Goal: Book appointment/travel/reservation

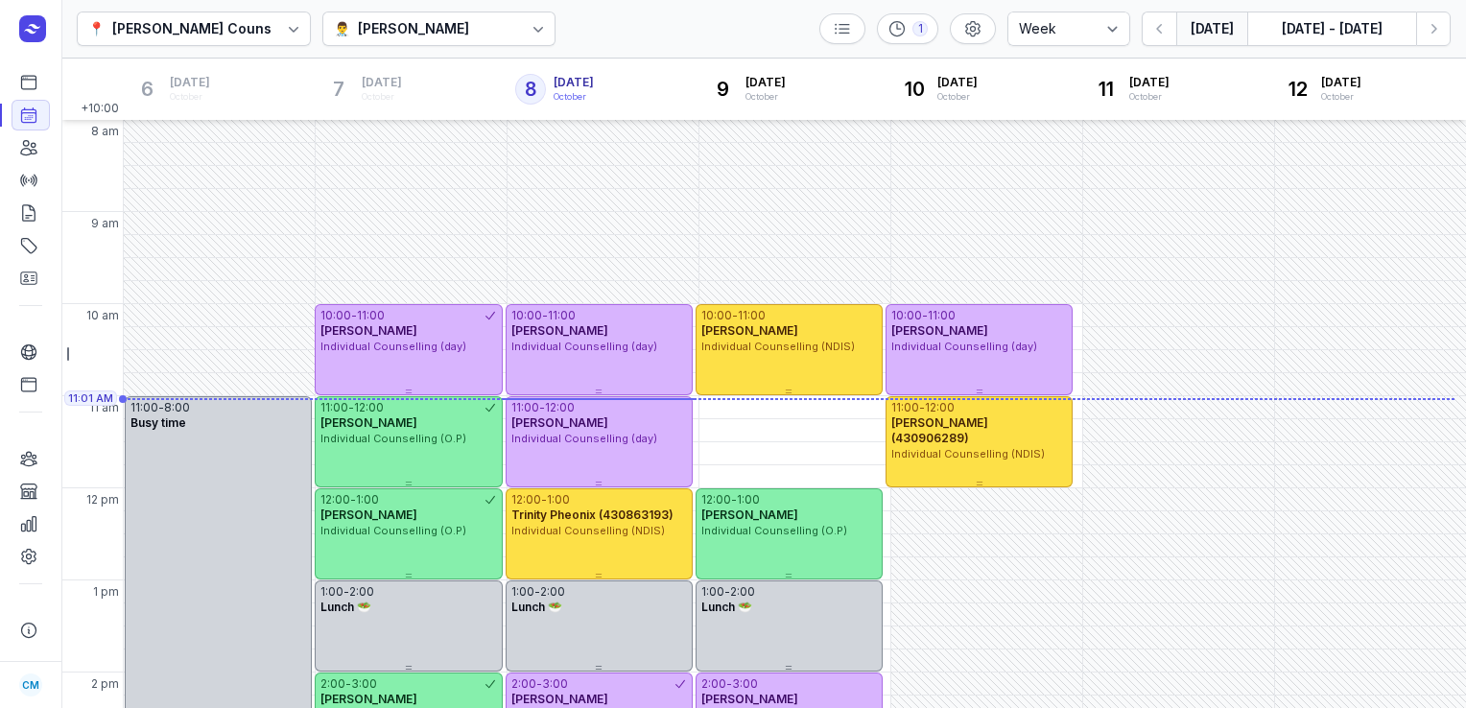
select select "week"
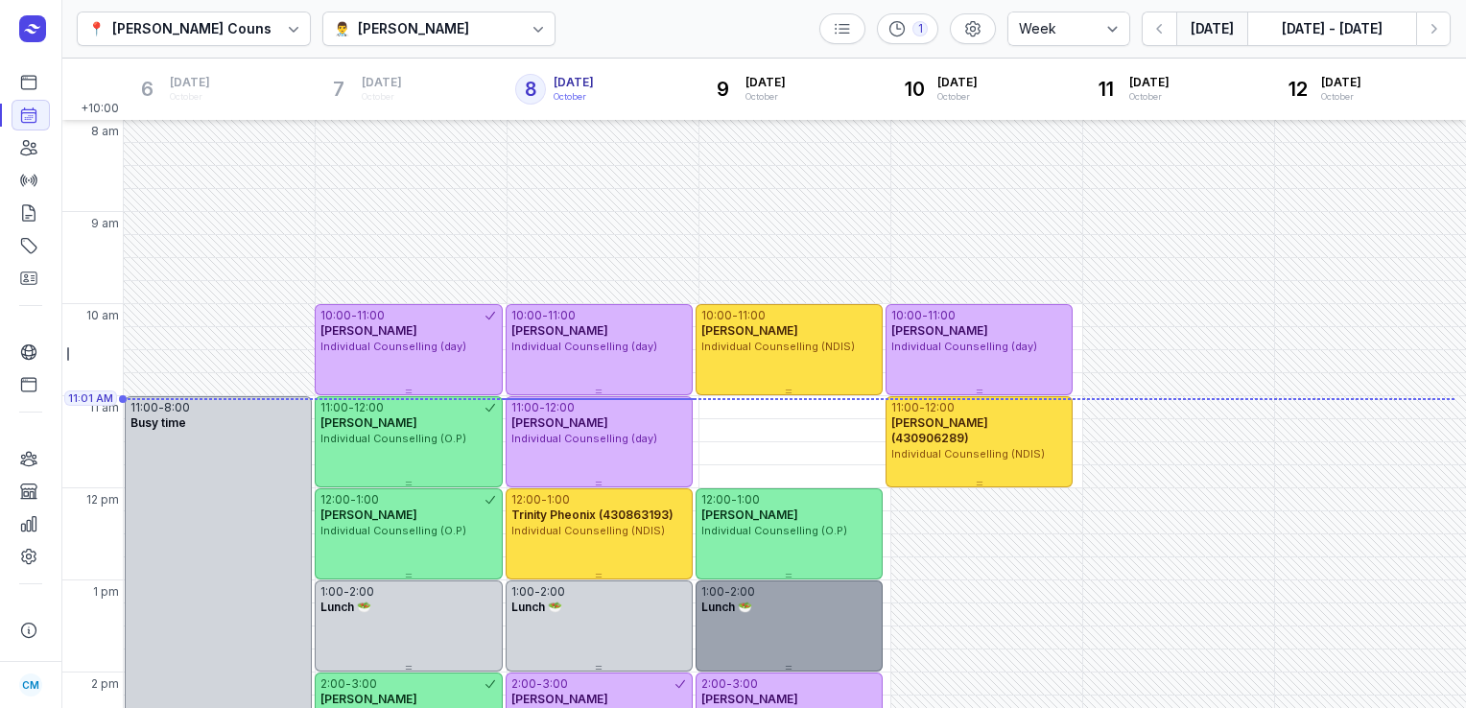
scroll to position [380, 0]
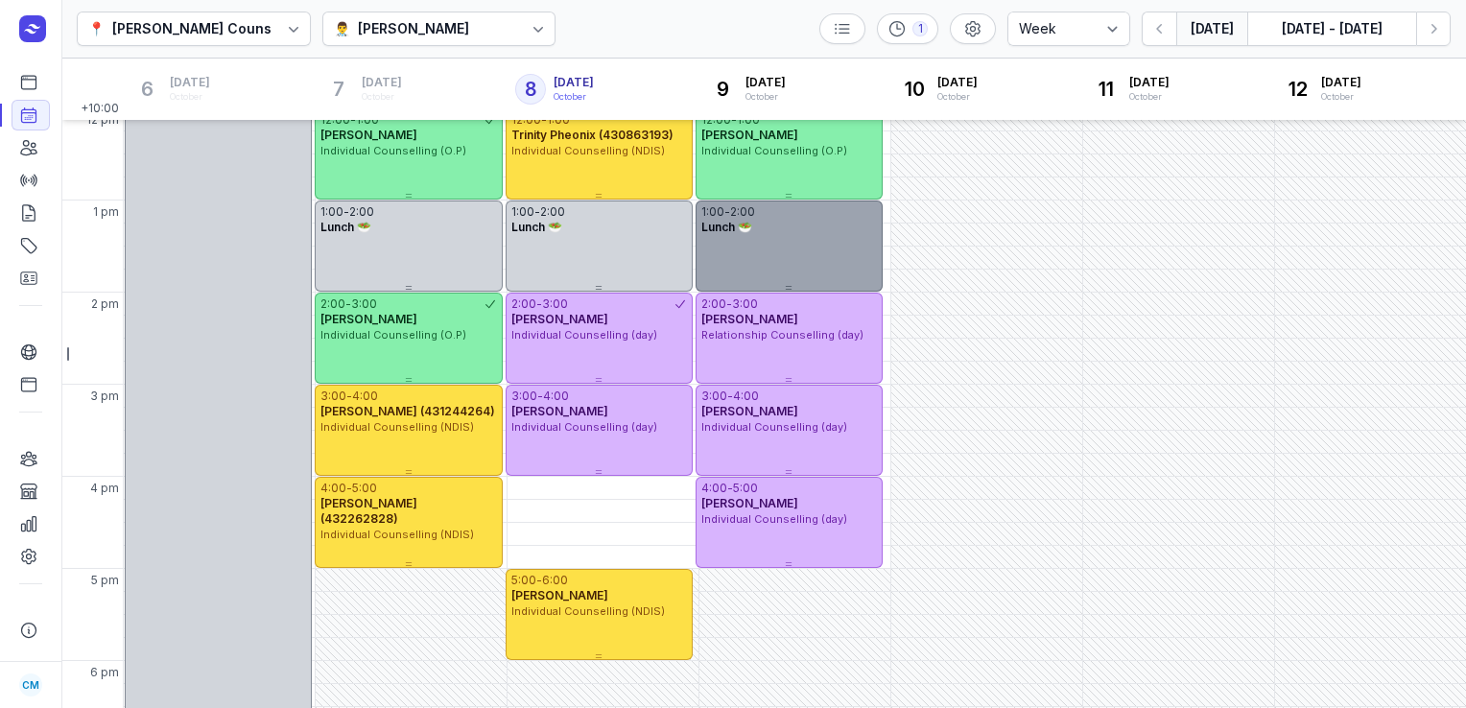
click at [790, 230] on div "Lunch 🥗" at bounding box center [789, 227] width 176 height 15
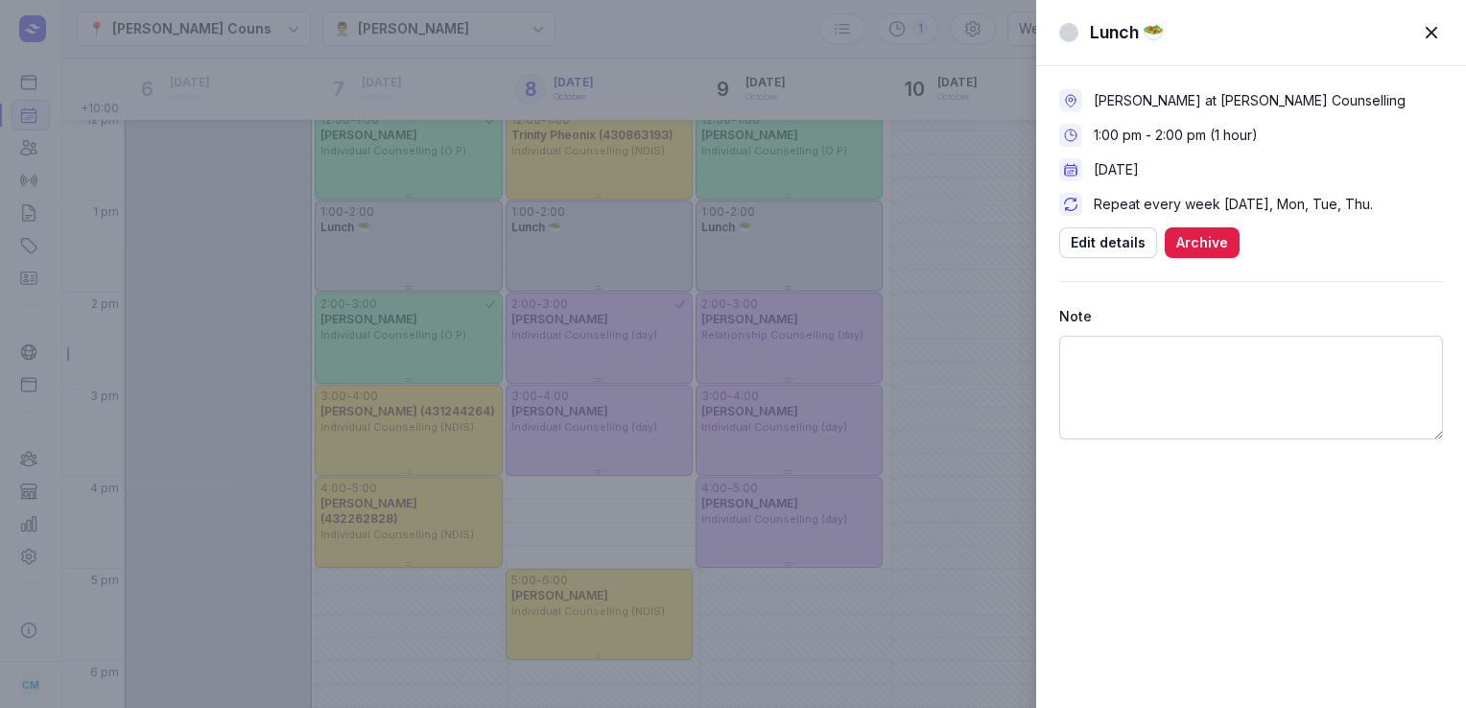
click at [1433, 29] on span "button" at bounding box center [1431, 33] width 42 height 42
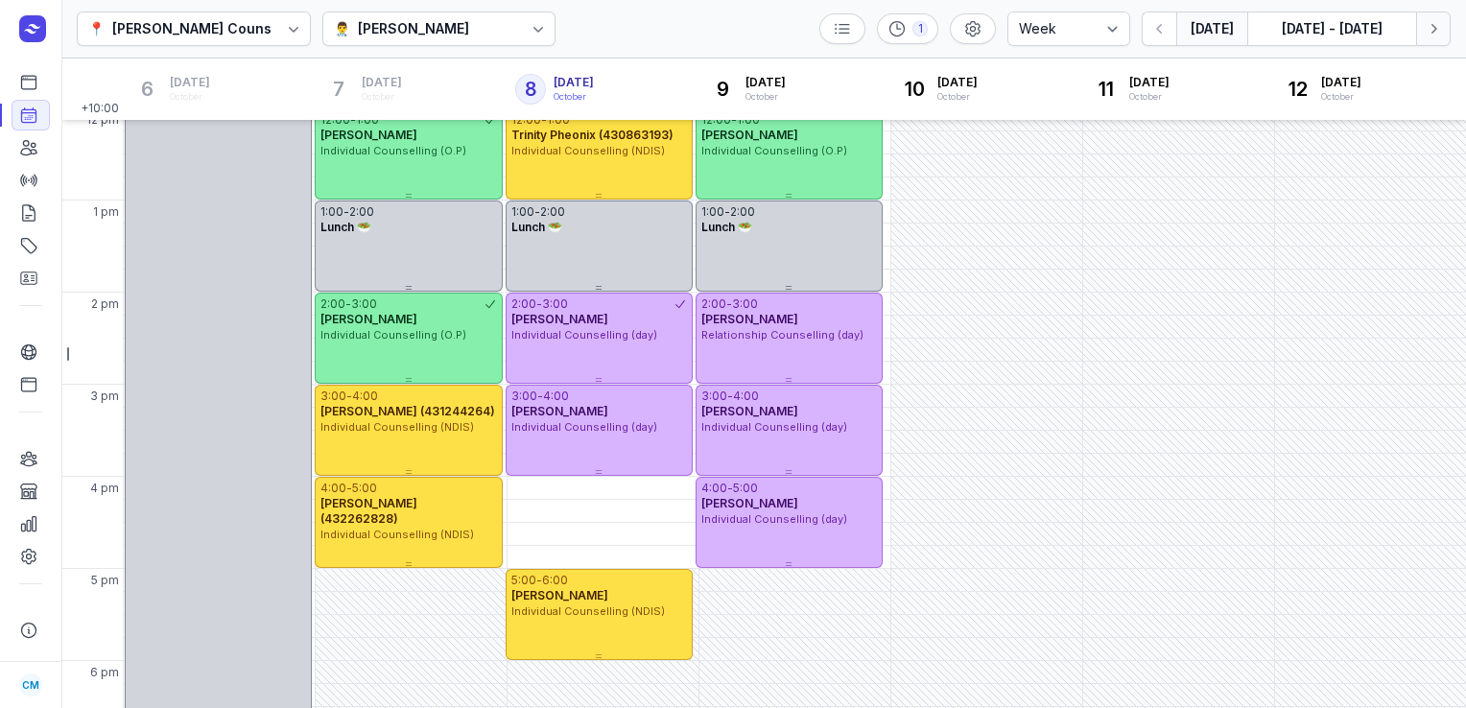
click at [1432, 31] on icon "button" at bounding box center [1434, 29] width 6 height 10
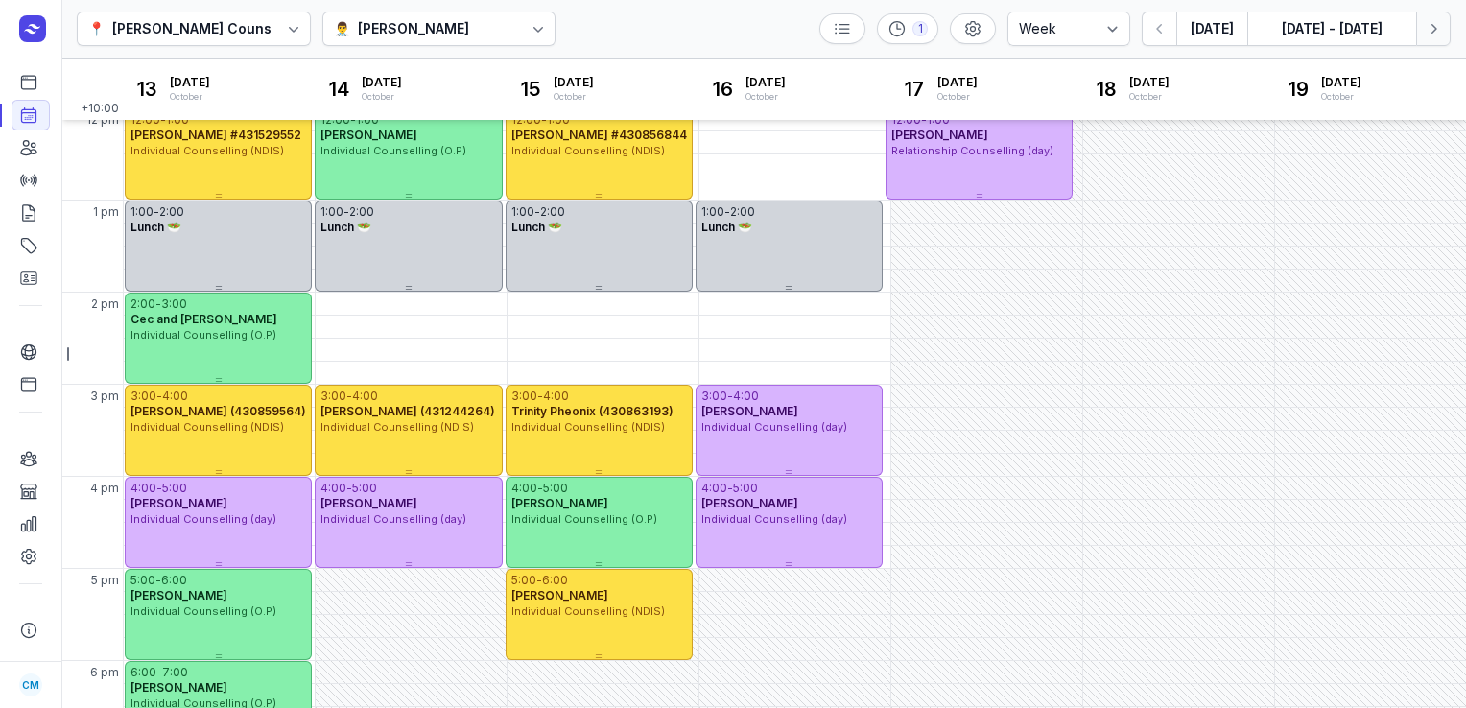
click at [1432, 31] on icon "button" at bounding box center [1434, 29] width 6 height 10
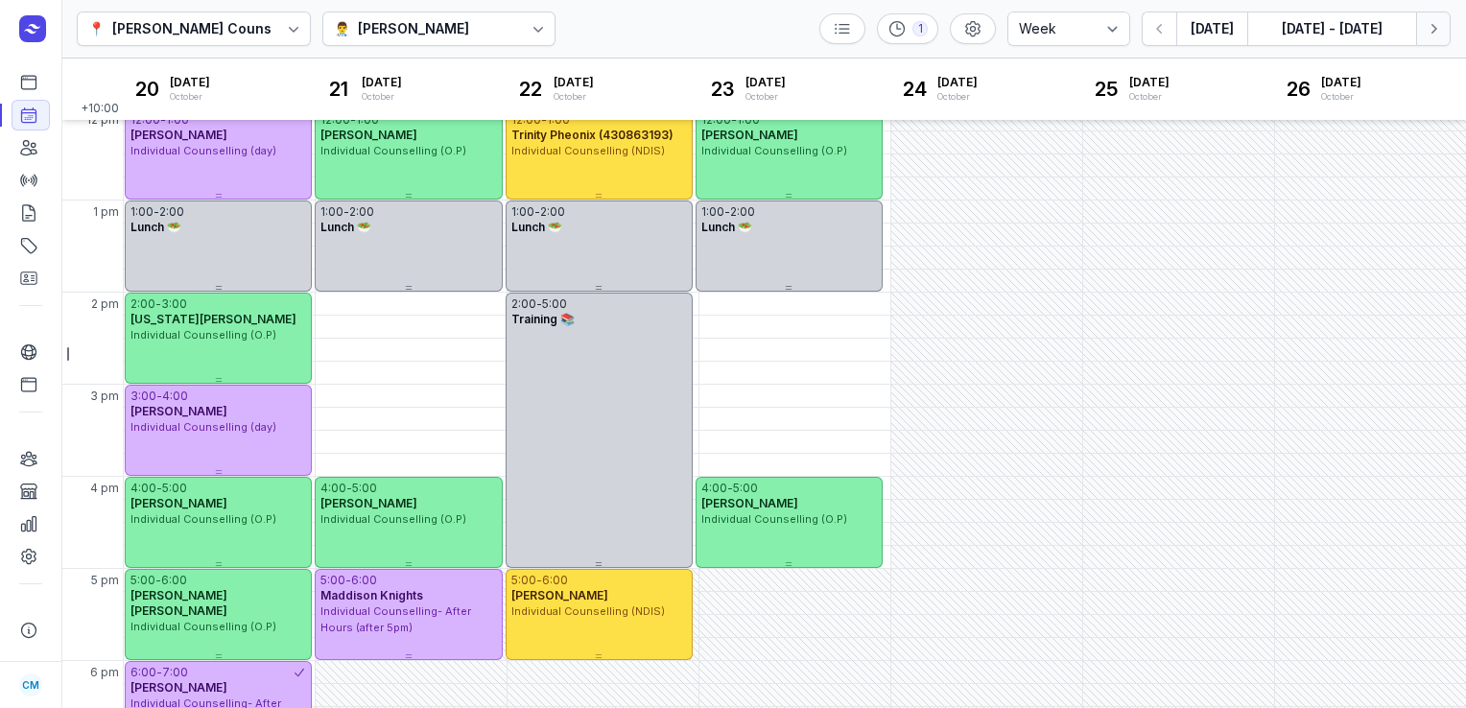
click at [1432, 31] on icon "button" at bounding box center [1434, 29] width 6 height 10
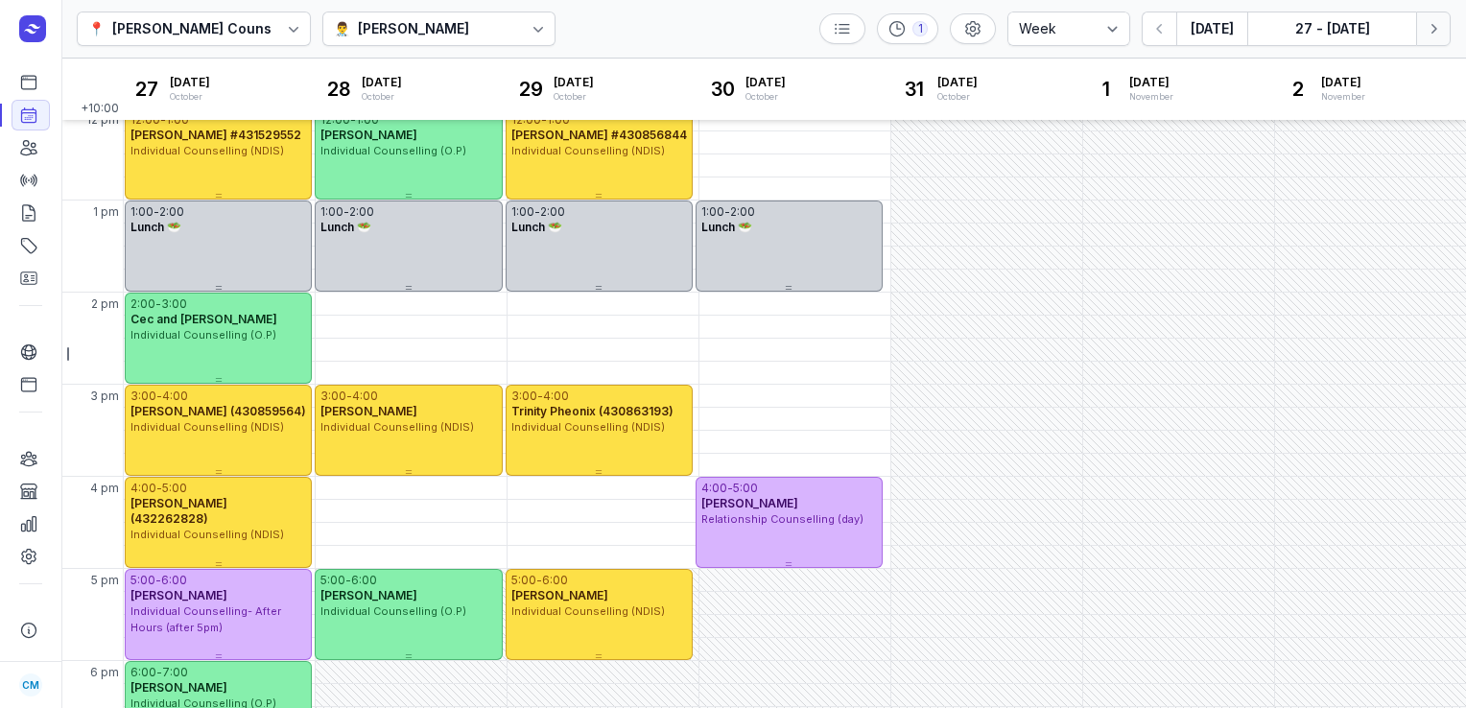
click at [1434, 41] on button "Next week" at bounding box center [1433, 29] width 35 height 35
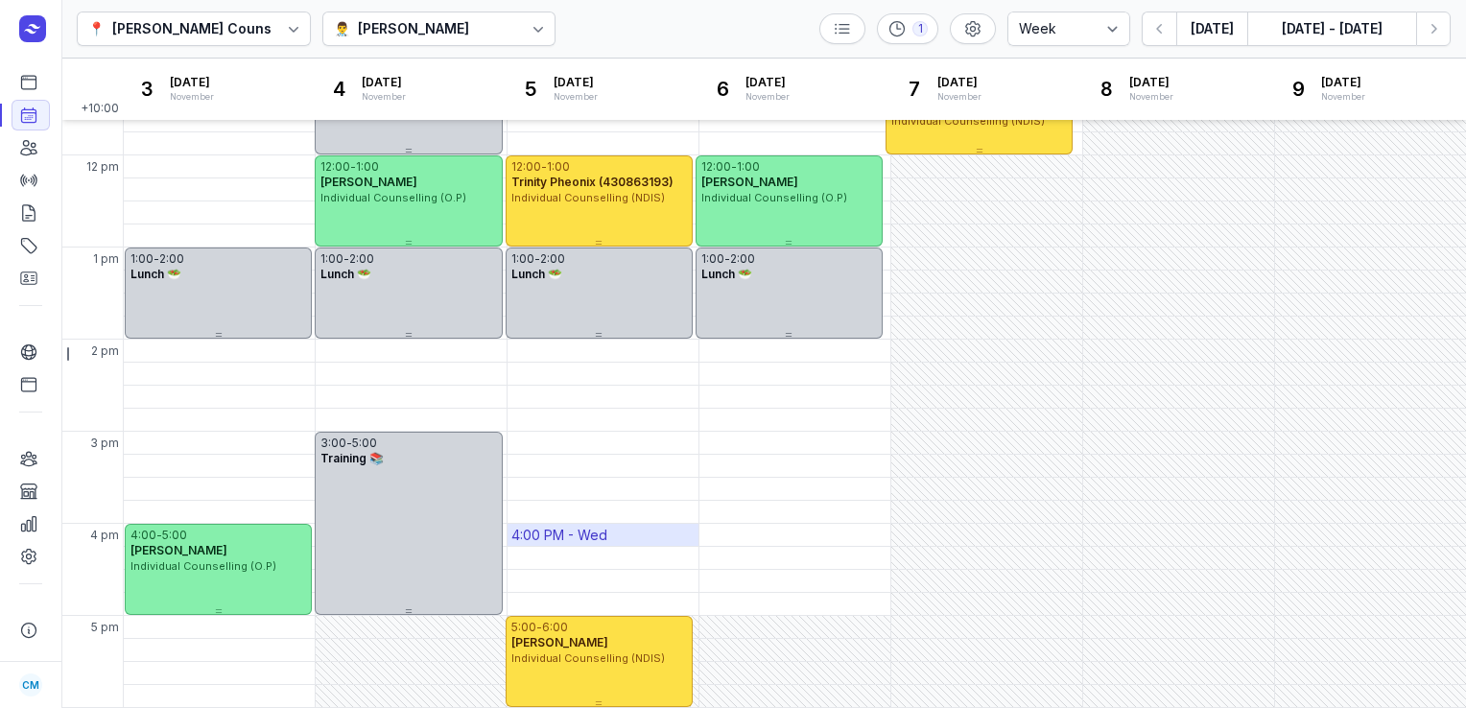
scroll to position [334, 0]
click at [602, 533] on div "4:00 PM - Wed" at bounding box center [559, 534] width 96 height 19
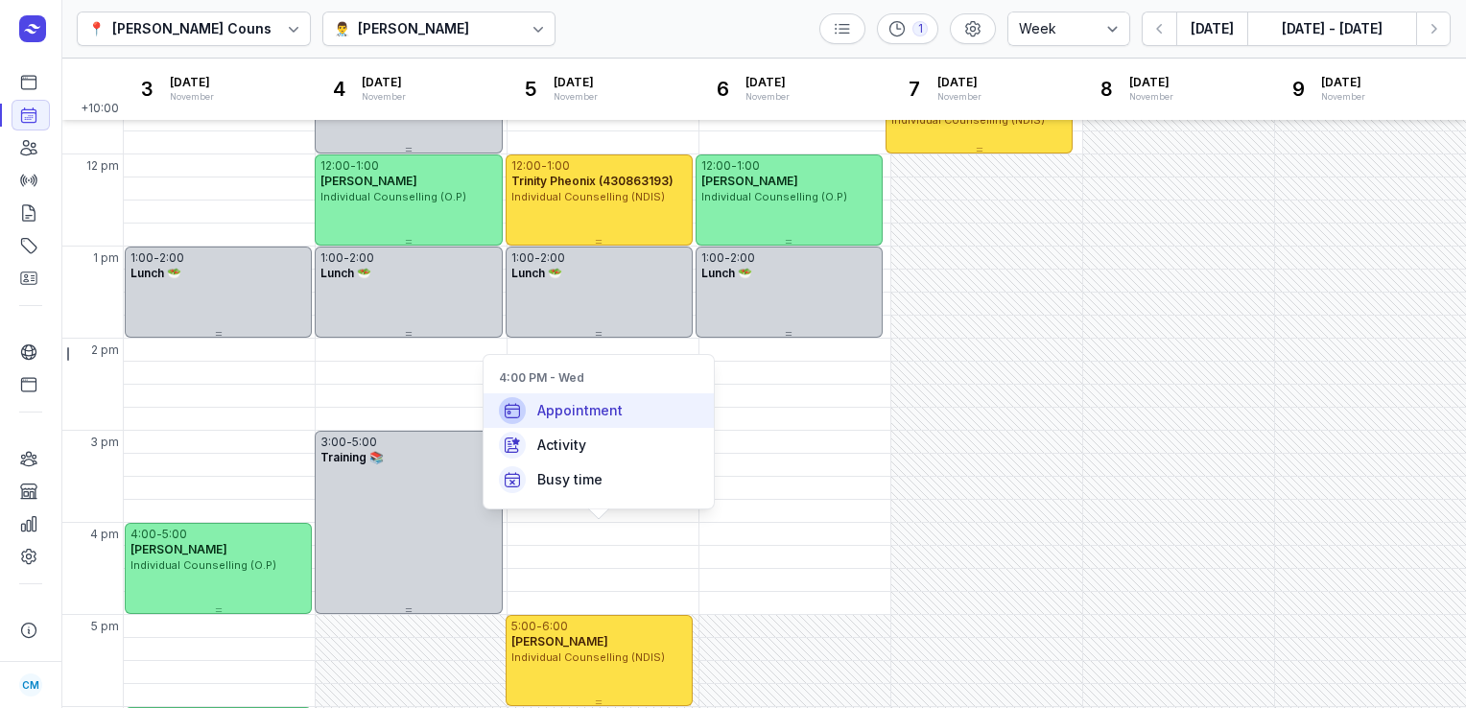
click at [625, 403] on div "Appointment" at bounding box center [599, 410] width 230 height 35
select select
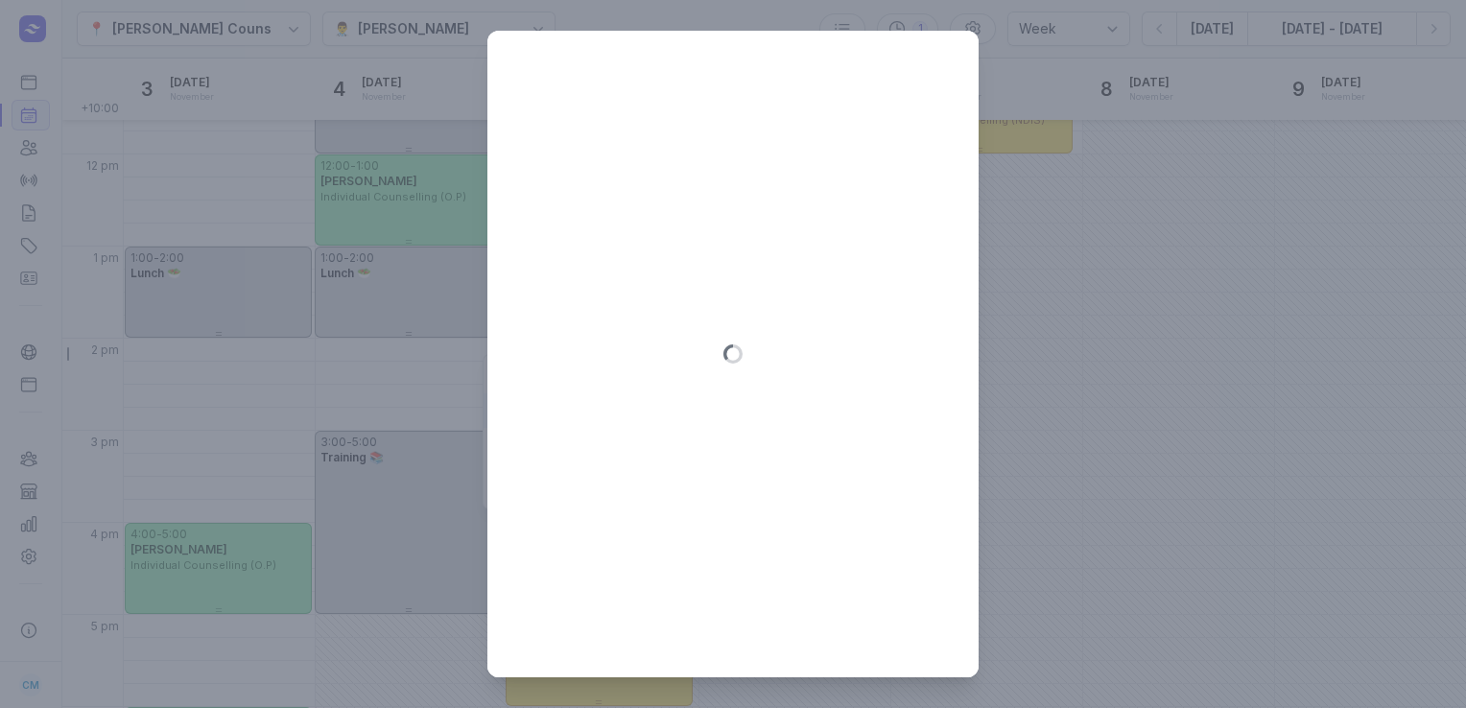
type input "[DATE]"
select select "16:00"
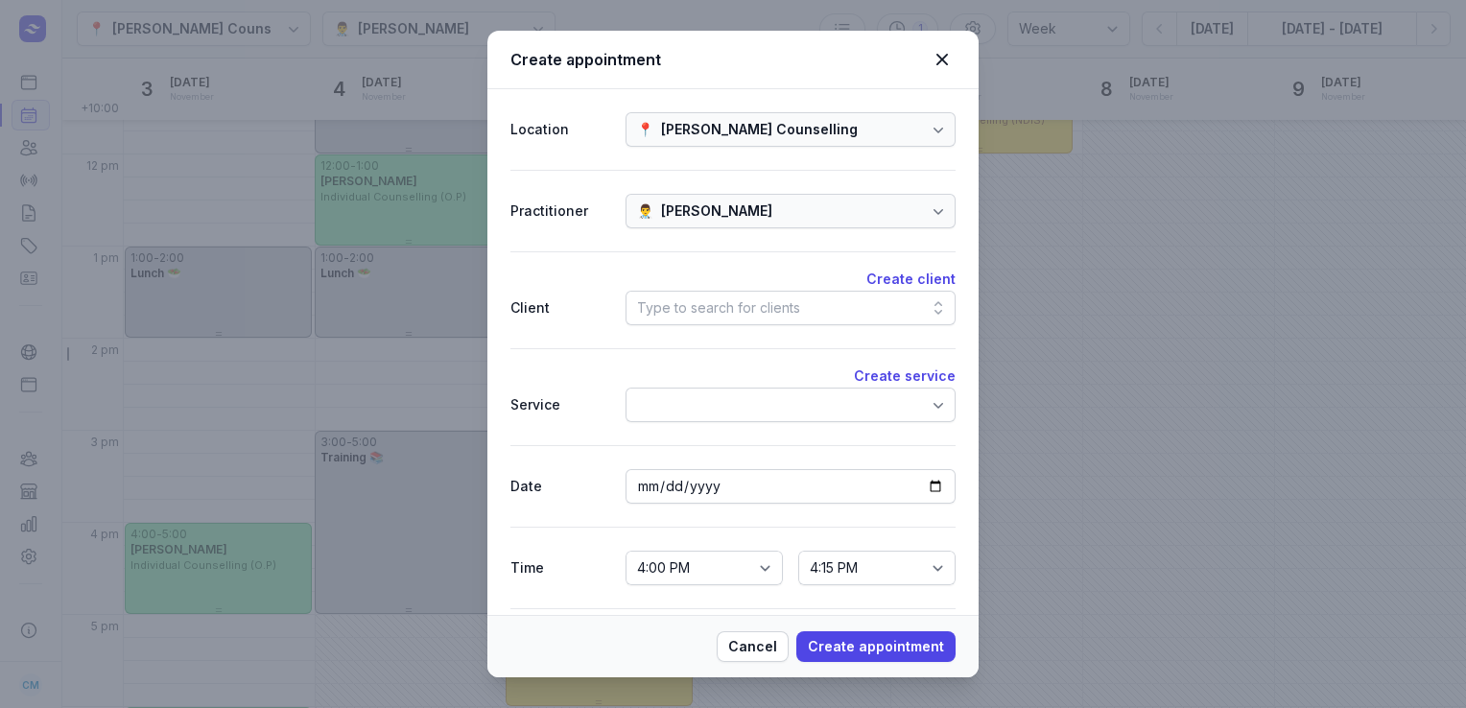
click at [775, 313] on div "Type to search for clients" at bounding box center [718, 307] width 163 height 23
type input "k"
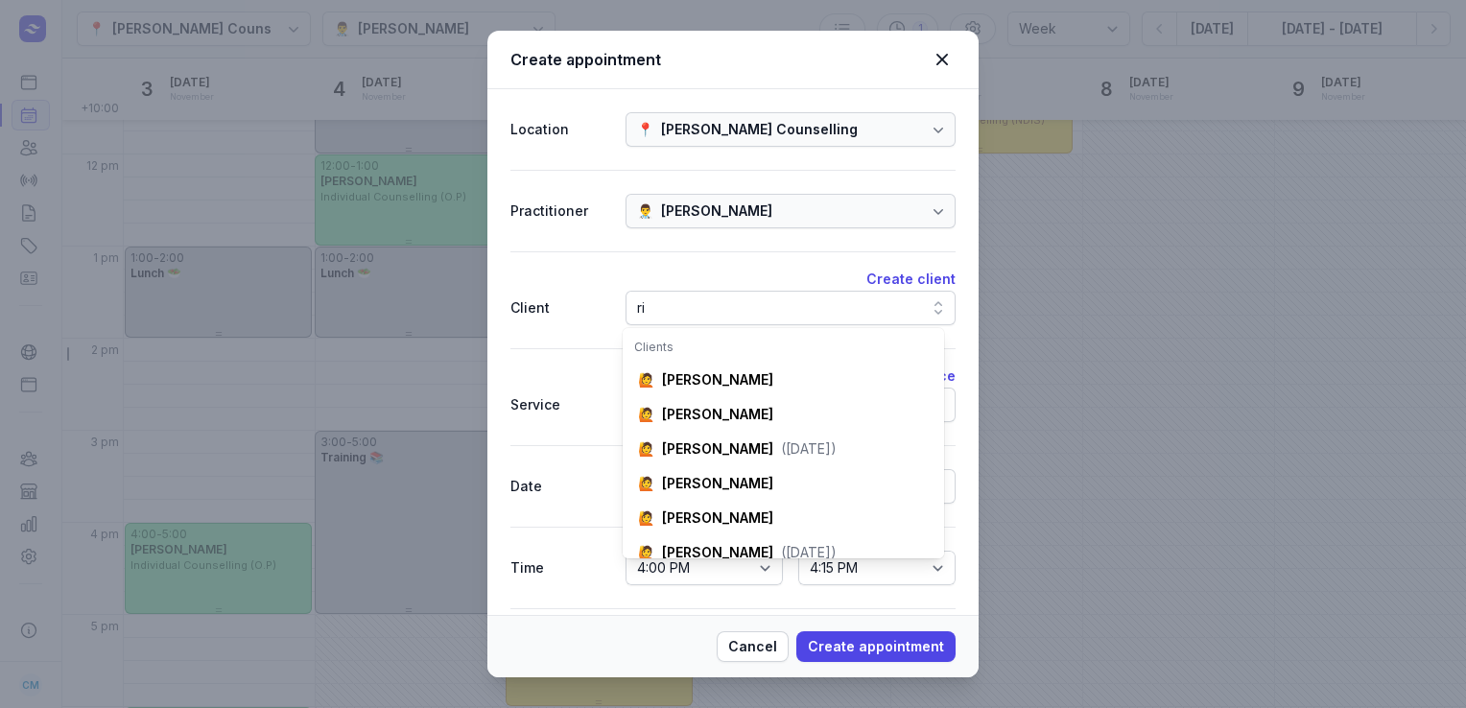
type input "r"
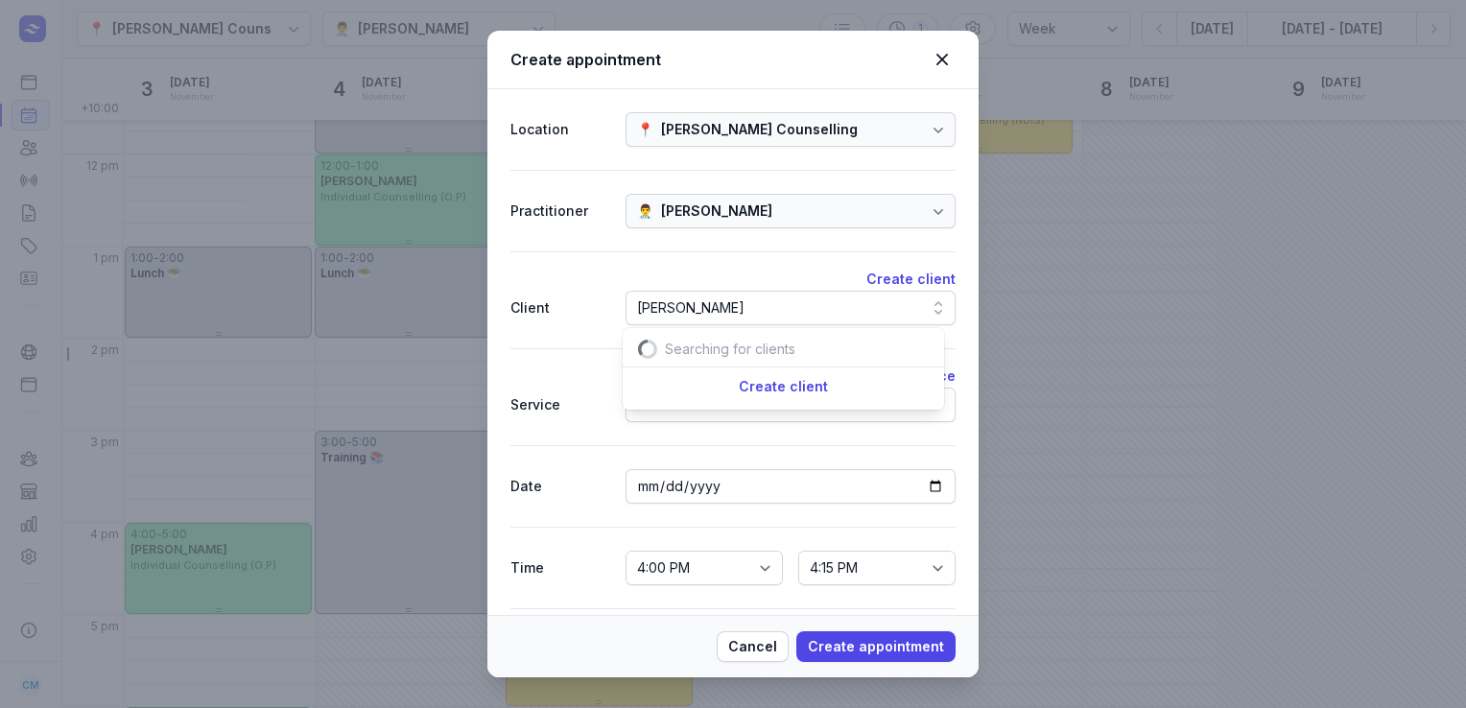
scroll to position [0, 20]
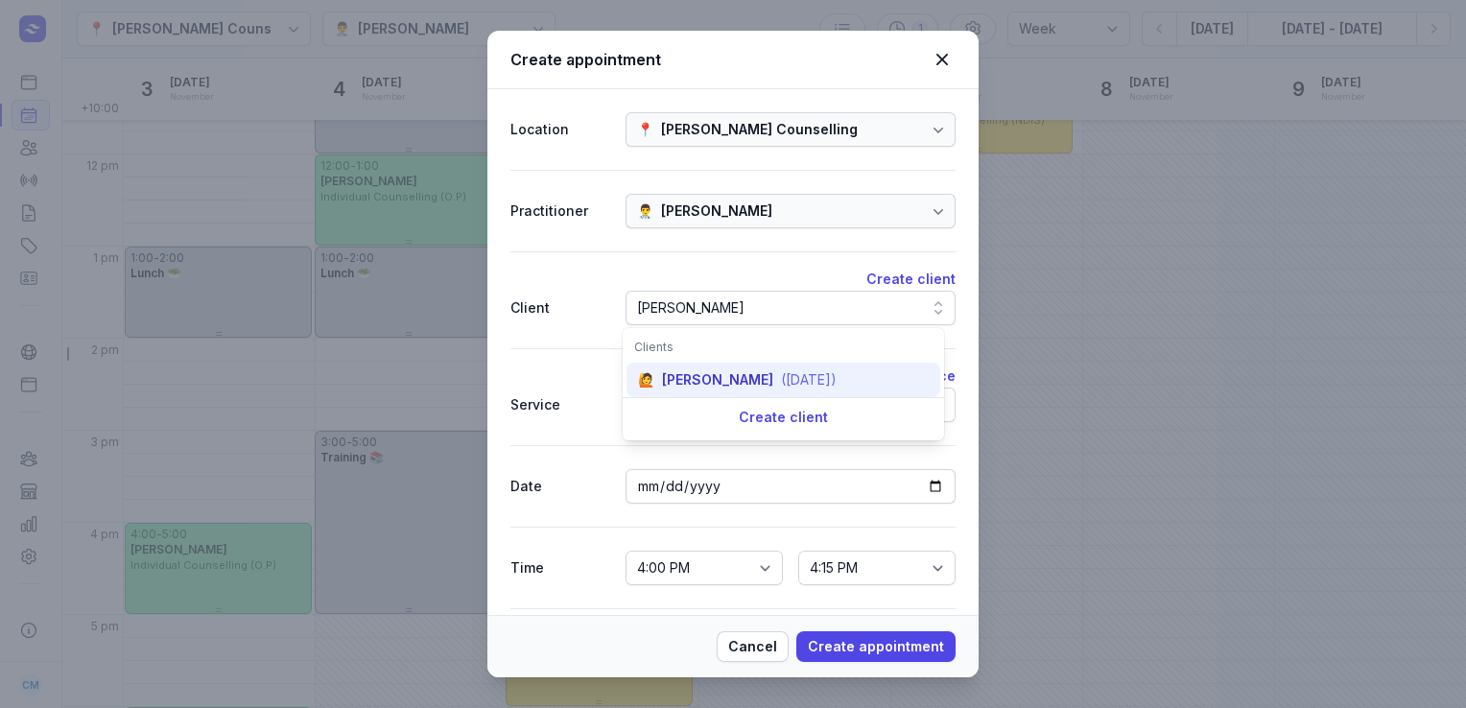
type input "[PERSON_NAME]"
click at [743, 378] on div "[PERSON_NAME]" at bounding box center [717, 379] width 111 height 19
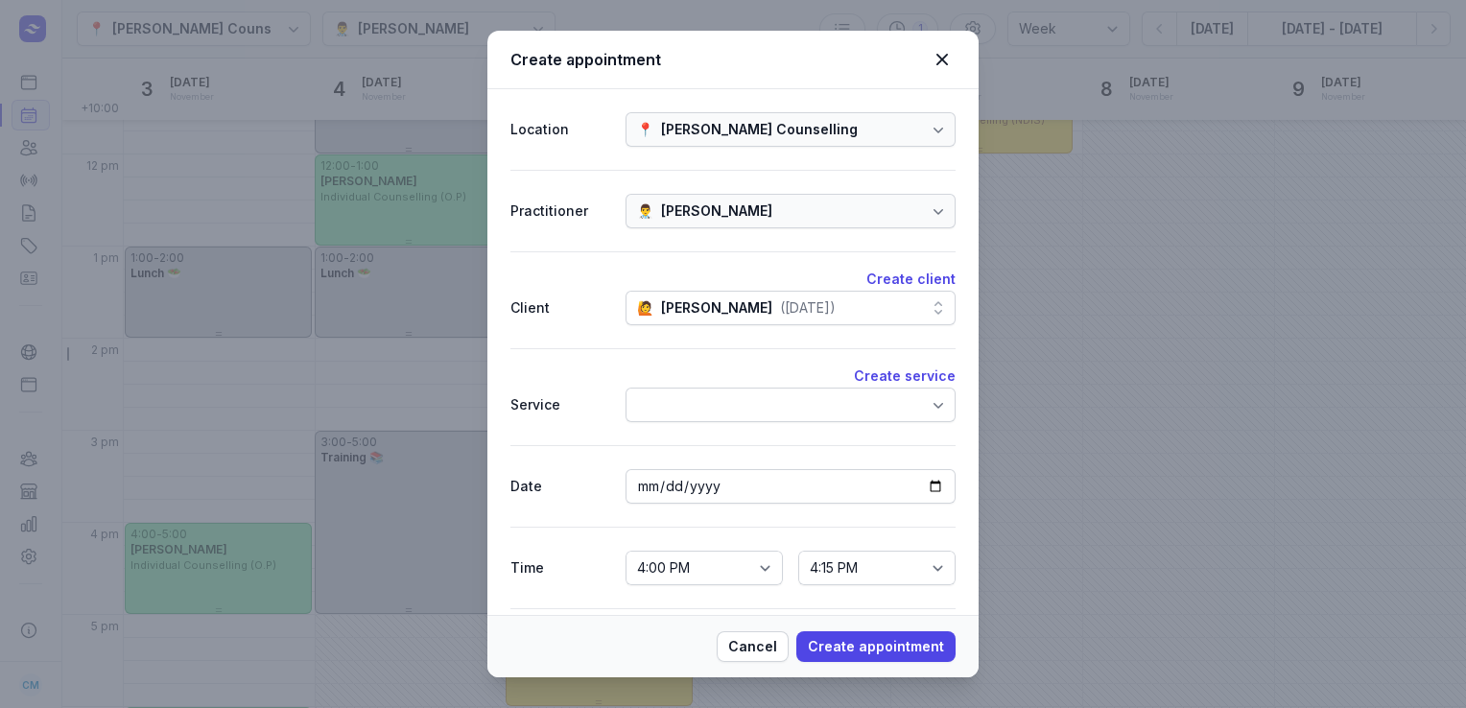
click at [739, 398] on div at bounding box center [791, 405] width 330 height 35
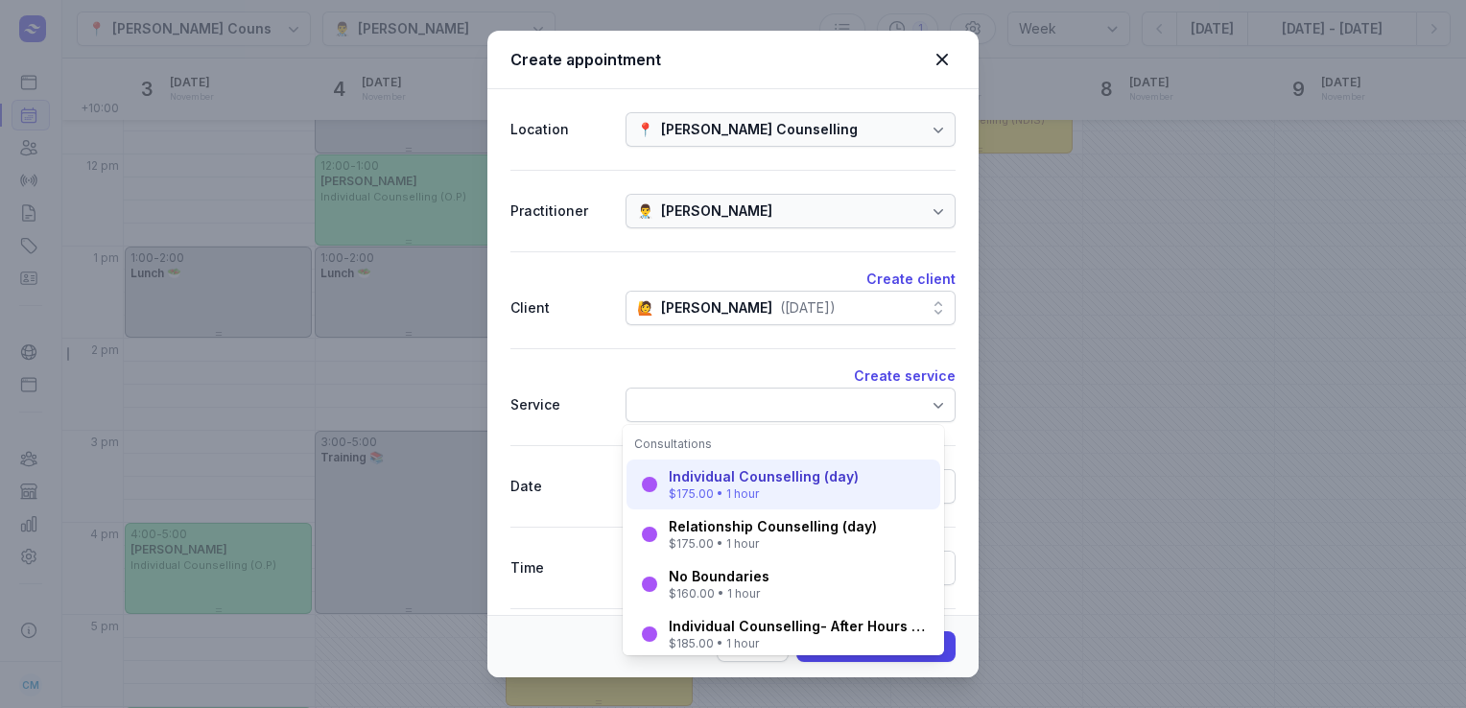
click at [727, 483] on div "Individual Counselling (day)" at bounding box center [764, 476] width 190 height 19
select select "17:00"
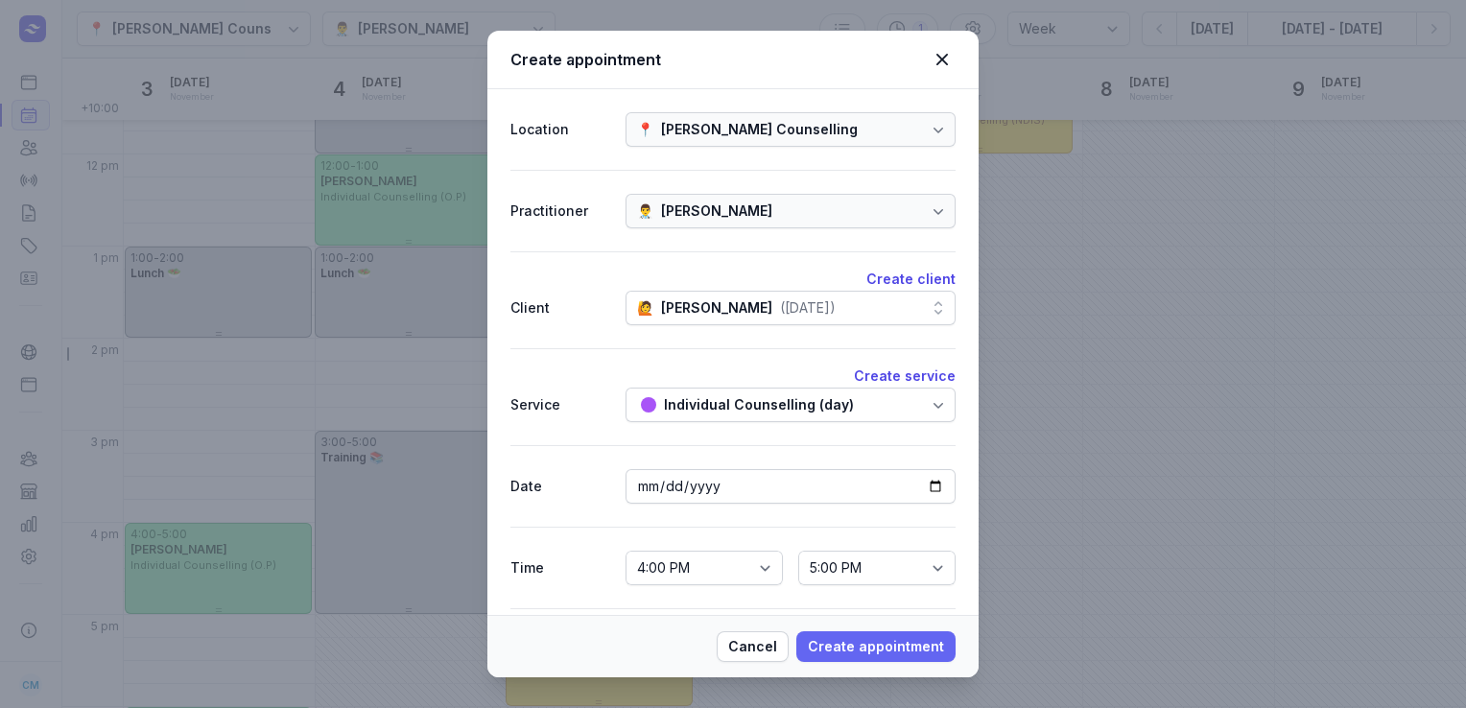
click at [839, 649] on span "Create appointment" at bounding box center [876, 646] width 136 height 23
select select
